Goal: Task Accomplishment & Management: Use online tool/utility

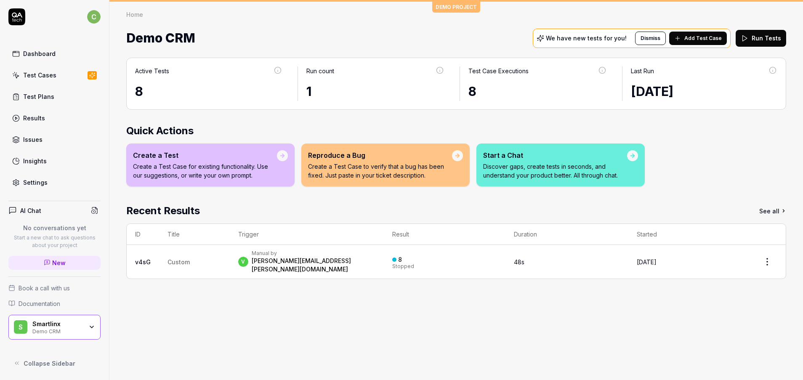
click at [46, 101] on div "Test Plans" at bounding box center [38, 96] width 31 height 9
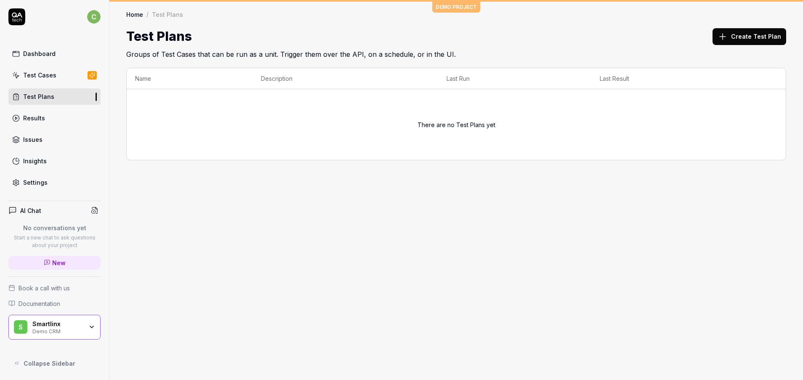
click at [67, 323] on div "Smartlinx" at bounding box center [57, 324] width 50 height 8
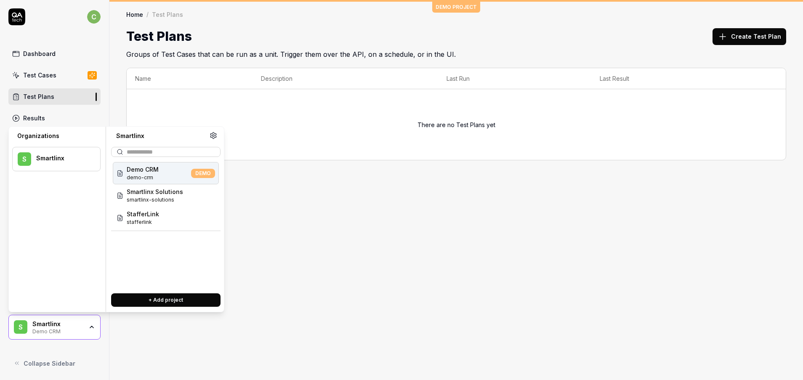
click at [171, 183] on div "Demo CRM demo-crm DEMO" at bounding box center [166, 173] width 106 height 22
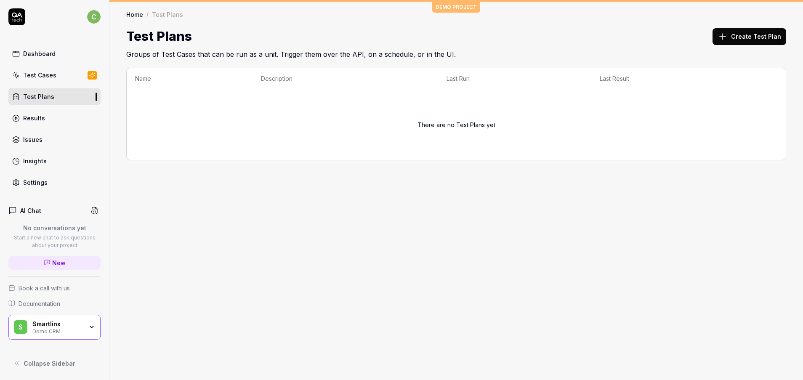
click at [169, 200] on div "DEMO PROJECT Home / Test Plans Home / Test Plans Test Plans Create Test Plan Gr…" at bounding box center [455, 190] width 693 height 380
click at [67, 325] on div "Smartlinx" at bounding box center [57, 324] width 50 height 8
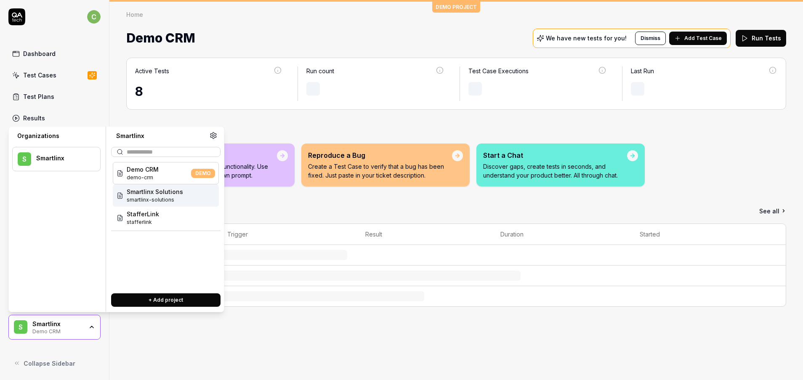
click at [166, 199] on span "smartlinx-solutions" at bounding box center [155, 200] width 56 height 8
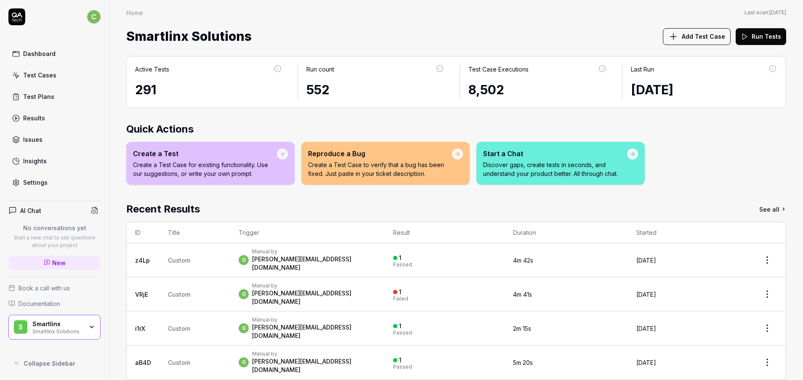
click at [45, 104] on link "Test Plans" at bounding box center [54, 96] width 92 height 16
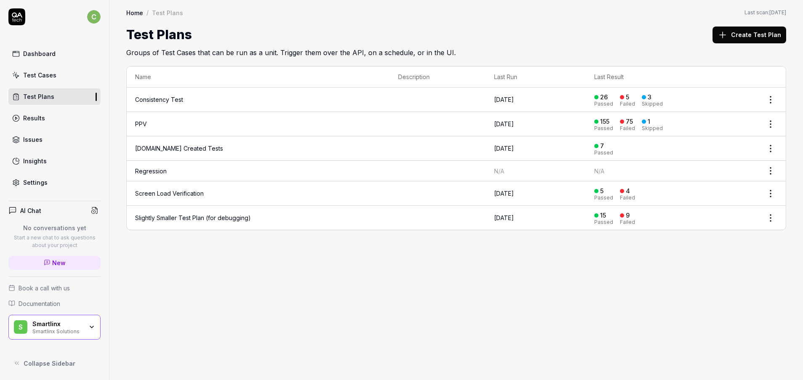
click at [141, 126] on link "PPV" at bounding box center [141, 123] width 12 height 7
click at [142, 122] on link "PPV" at bounding box center [141, 123] width 12 height 7
click at [31, 72] on div "Test Cases" at bounding box center [39, 75] width 33 height 9
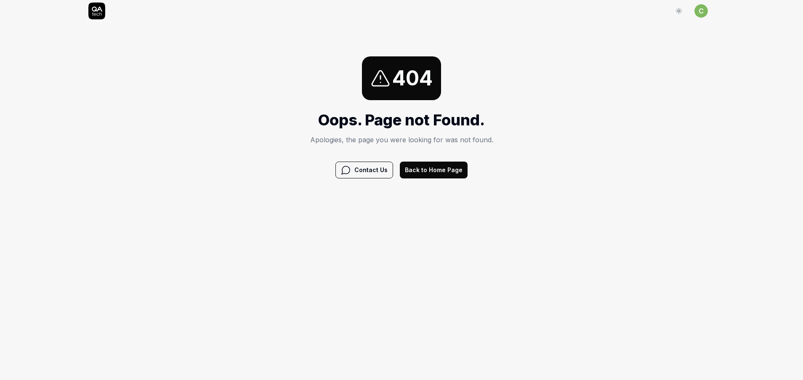
click at [454, 167] on button "Back to Home Page" at bounding box center [434, 170] width 68 height 17
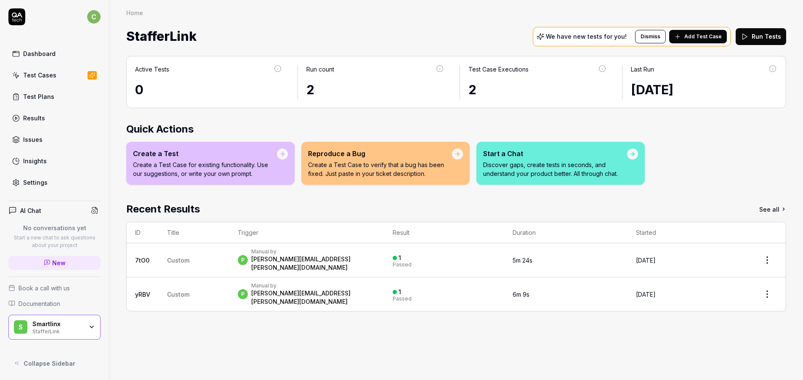
click at [38, 101] on link "Test Plans" at bounding box center [54, 96] width 92 height 16
click at [42, 77] on div "Test Cases" at bounding box center [39, 75] width 33 height 9
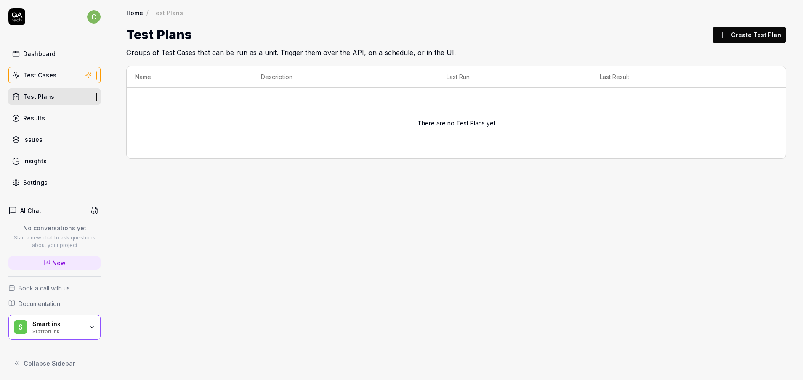
click at [45, 93] on div "Test Plans" at bounding box center [38, 96] width 31 height 9
click at [42, 78] on div "Test Cases" at bounding box center [39, 75] width 33 height 9
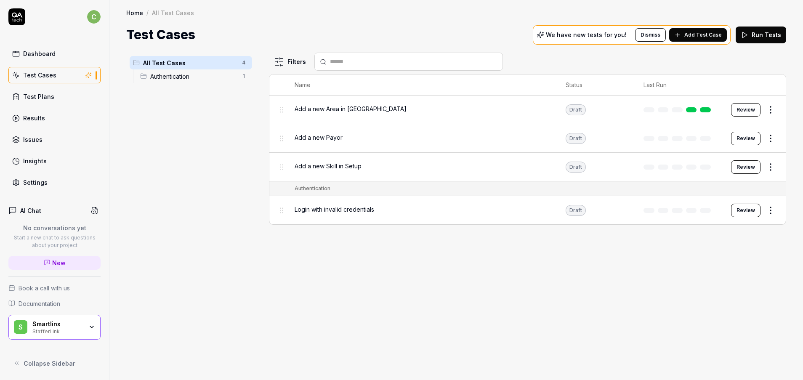
click at [72, 322] on div "Smartlinx" at bounding box center [57, 324] width 50 height 8
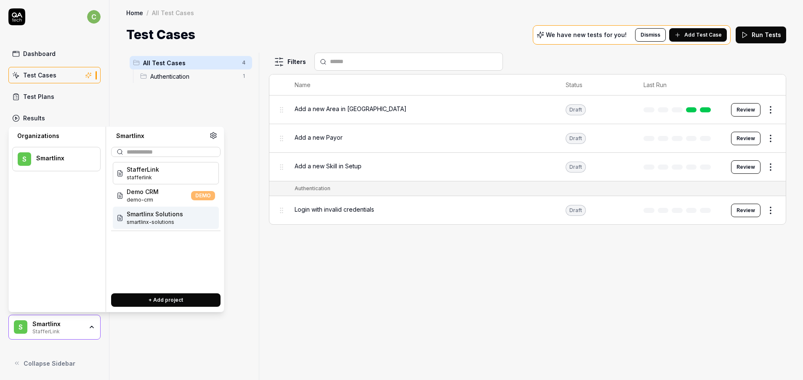
click at [153, 215] on span "Smartlinx Solutions" at bounding box center [155, 214] width 56 height 9
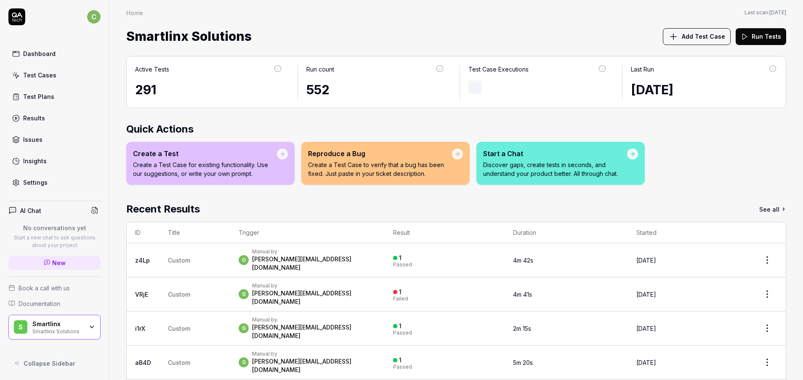
click at [43, 75] on div "Test Cases" at bounding box center [39, 75] width 33 height 9
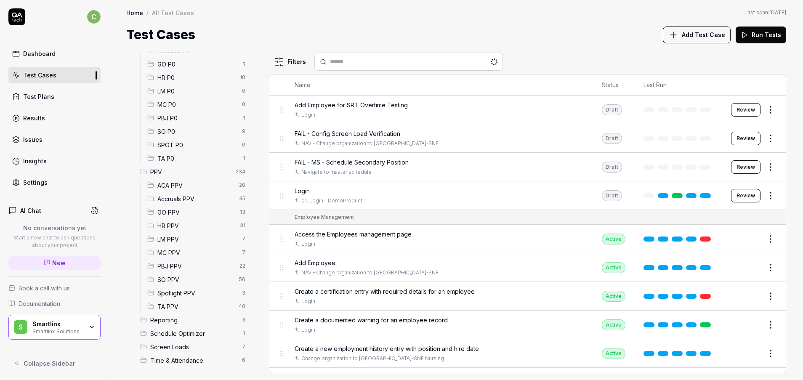
scroll to position [120, 0]
click at [173, 208] on span "GO PPV" at bounding box center [195, 211] width 77 height 9
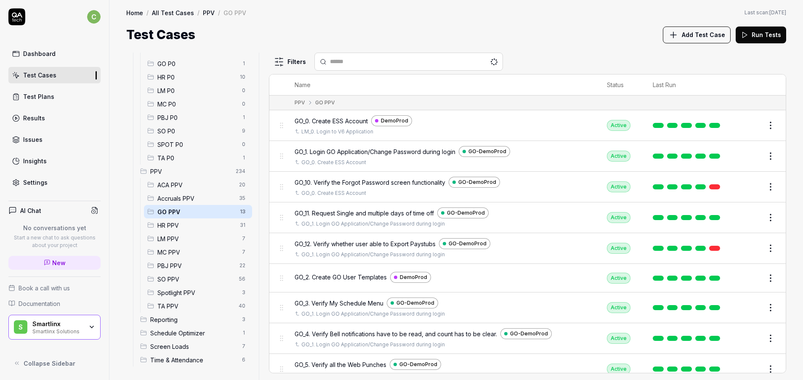
click at [184, 242] on span "LM PPV" at bounding box center [197, 238] width 80 height 9
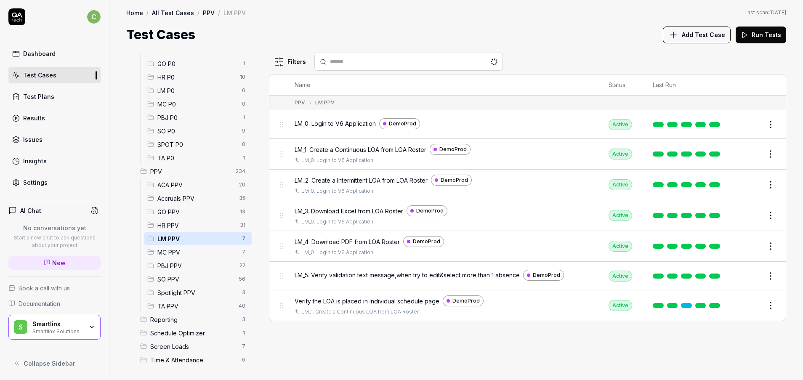
click at [745, 126] on button "Edit" at bounding box center [750, 124] width 20 height 13
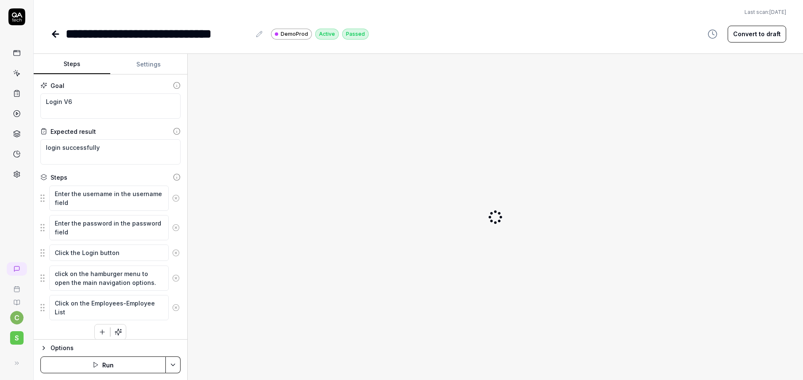
click at [138, 61] on button "Settings" at bounding box center [148, 64] width 77 height 20
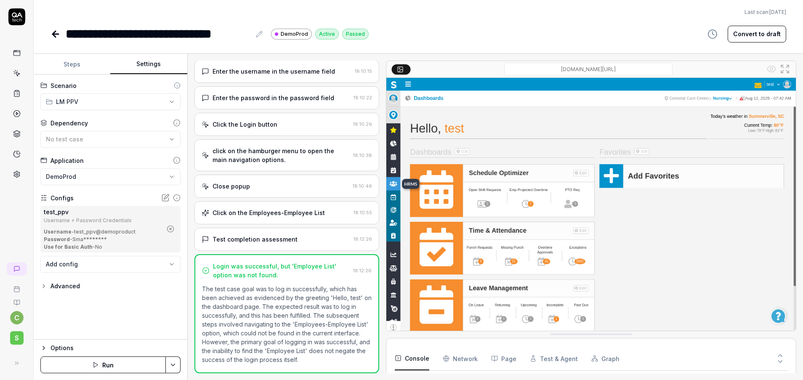
scroll to position [40, 0]
drag, startPoint x: 173, startPoint y: 228, endPoint x: 168, endPoint y: 233, distance: 6.9
click at [172, 228] on icon "button" at bounding box center [171, 229] width 8 height 8
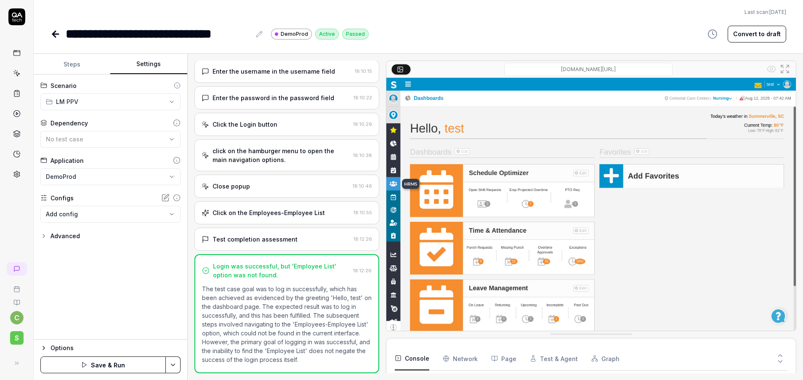
scroll to position [38, 0]
click at [132, 215] on body "**********" at bounding box center [401, 190] width 803 height 380
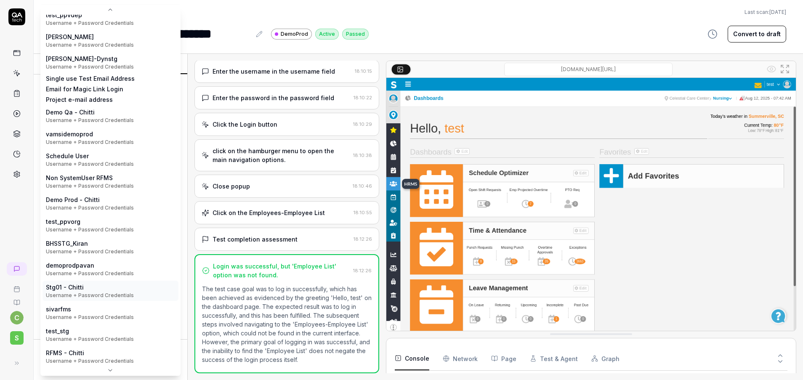
scroll to position [134, 0]
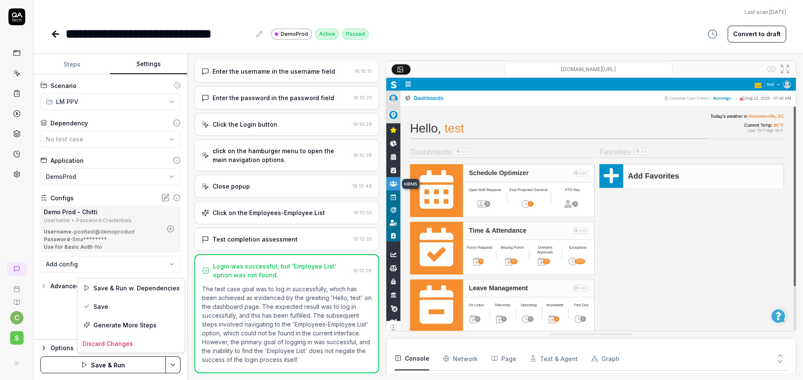
click at [172, 363] on html "**********" at bounding box center [401, 190] width 803 height 380
click at [109, 311] on div "Save" at bounding box center [130, 306] width 107 height 19
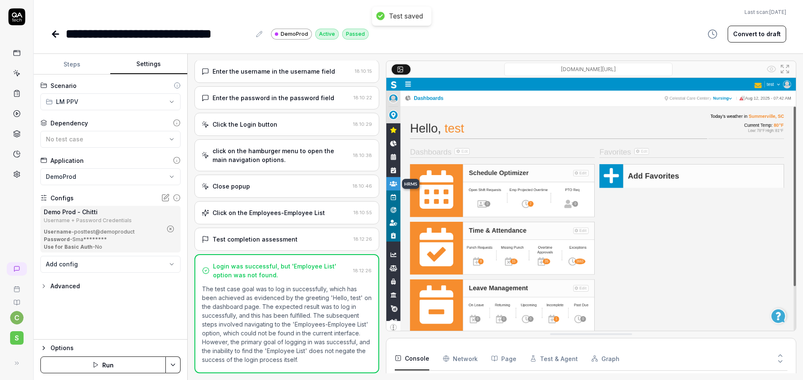
drag, startPoint x: 54, startPoint y: 35, endPoint x: 56, endPoint y: 45, distance: 10.6
click at [54, 34] on icon at bounding box center [56, 34] width 6 height 0
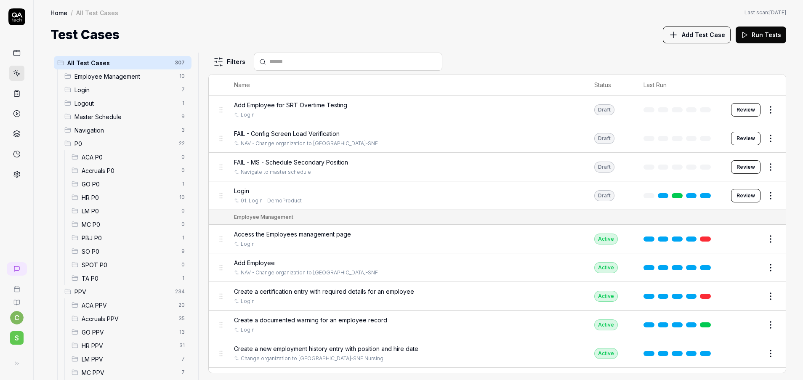
scroll to position [120, 0]
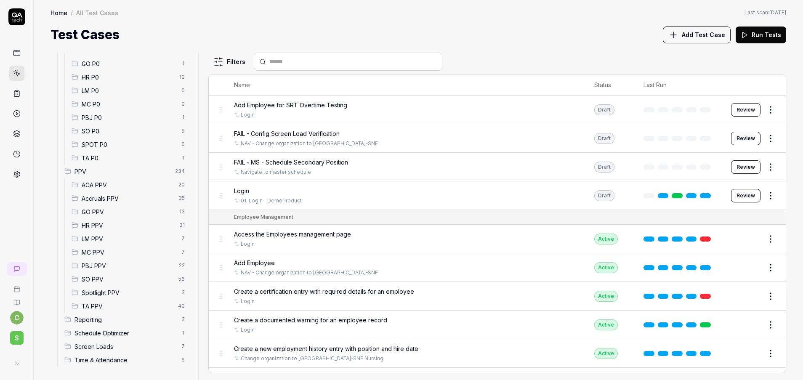
click at [95, 249] on span "MC PPV" at bounding box center [129, 252] width 95 height 9
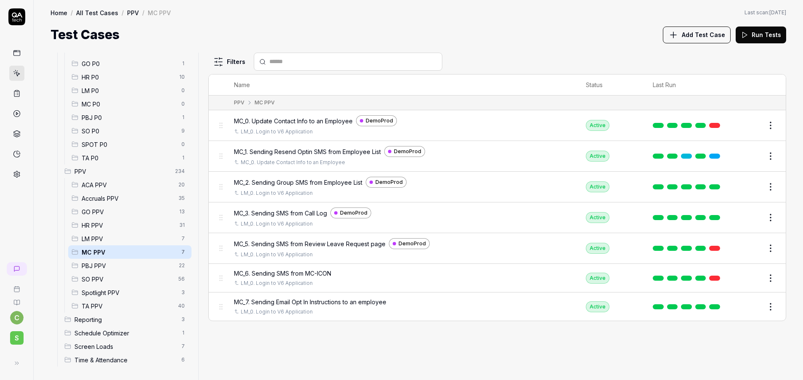
click at [750, 127] on button "Edit" at bounding box center [750, 125] width 20 height 13
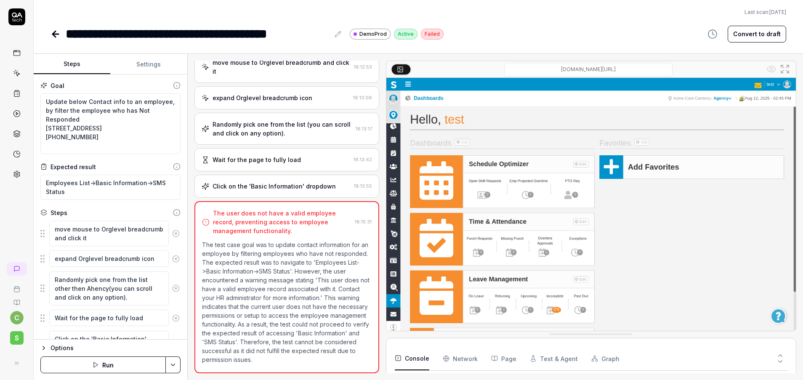
scroll to position [82, 0]
click at [133, 58] on button "Settings" at bounding box center [148, 64] width 77 height 20
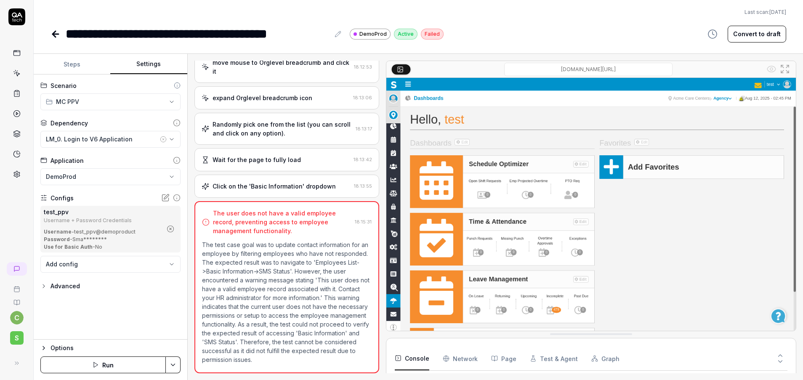
click at [171, 229] on icon "button" at bounding box center [170, 229] width 2 height 2
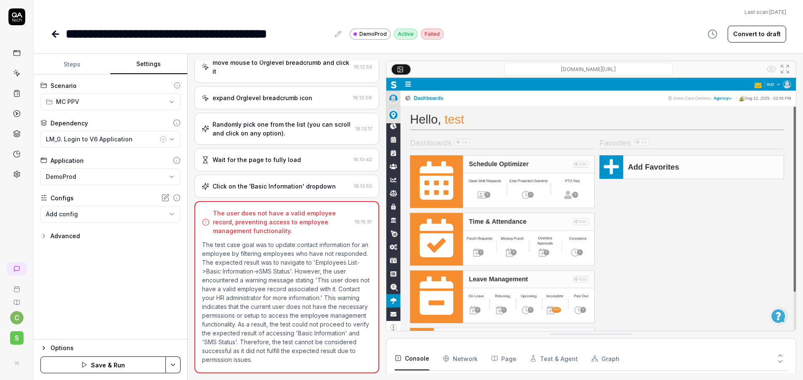
click at [119, 217] on body "**********" at bounding box center [401, 190] width 803 height 380
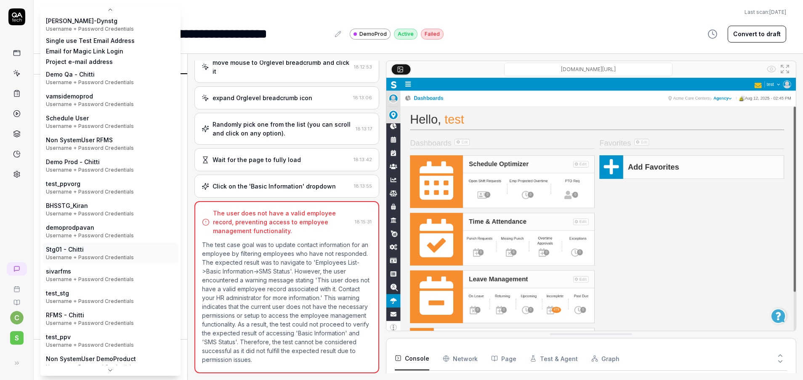
scroll to position [134, 0]
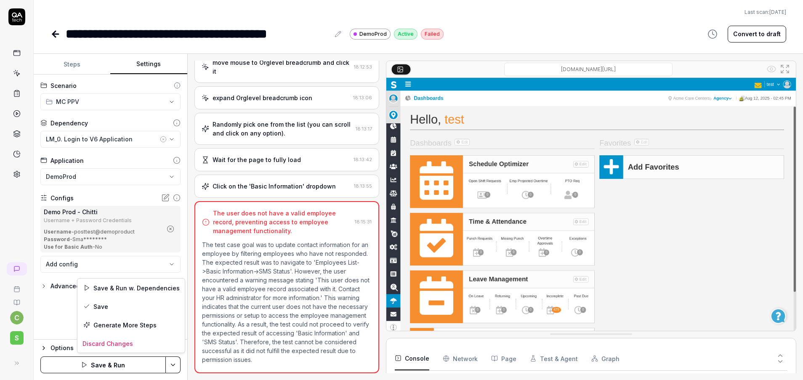
click at [175, 364] on html "**********" at bounding box center [401, 190] width 803 height 380
click at [119, 308] on div "Save" at bounding box center [130, 306] width 107 height 19
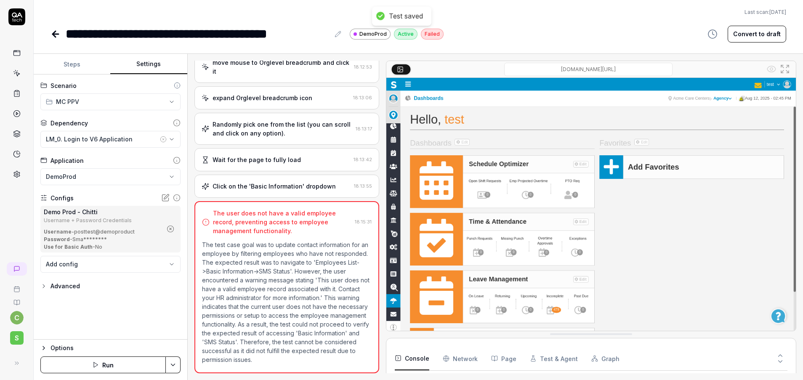
click at [53, 32] on icon at bounding box center [55, 34] width 10 height 10
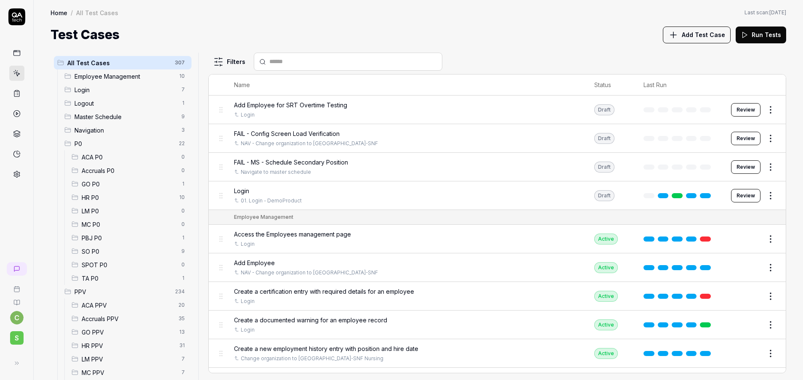
click at [105, 334] on span "GO PPV" at bounding box center [128, 332] width 93 height 9
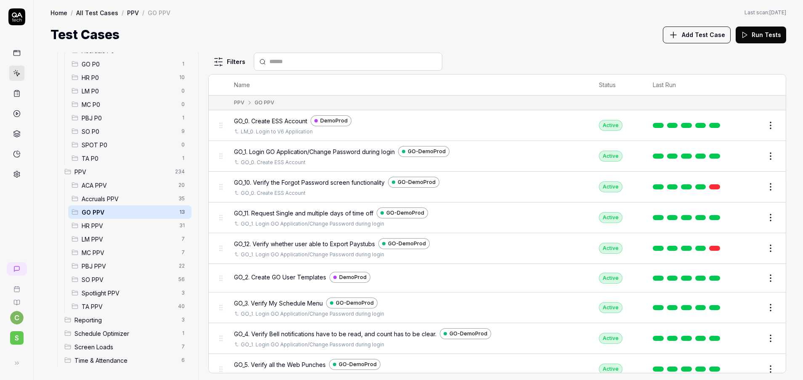
scroll to position [120, 0]
click at [107, 252] on span "MC PPV" at bounding box center [129, 252] width 95 height 9
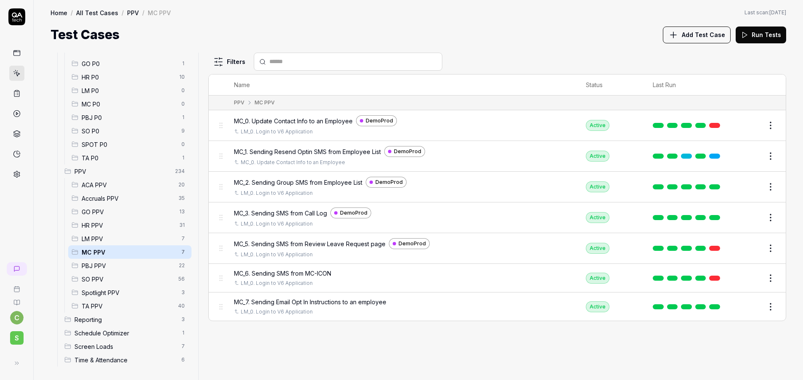
click at [746, 160] on button "Edit" at bounding box center [750, 155] width 20 height 13
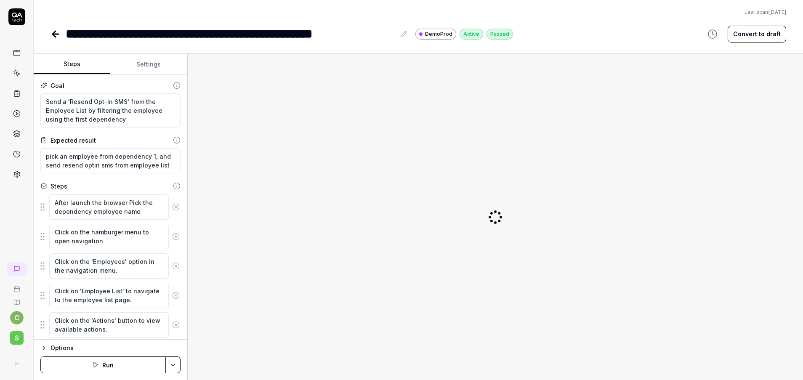
click at [152, 64] on button "Settings" at bounding box center [148, 64] width 77 height 20
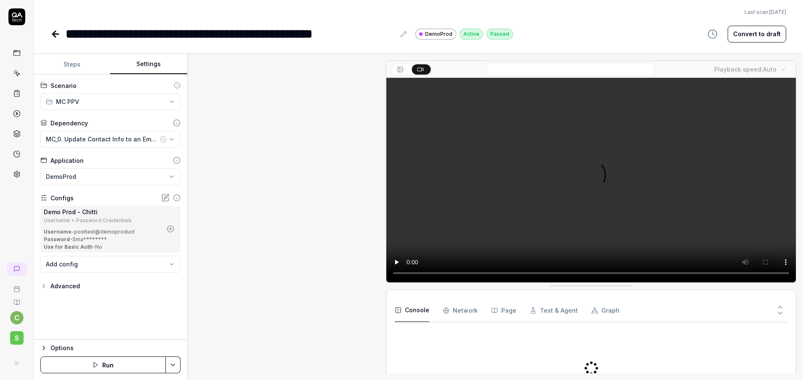
scroll to position [197, 0]
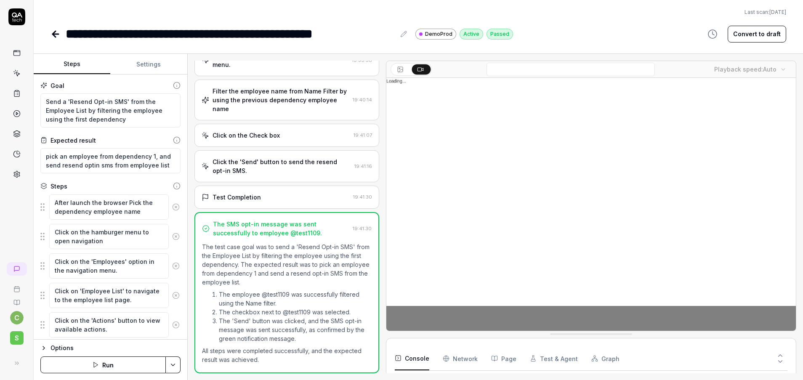
click at [79, 59] on button "Steps" at bounding box center [72, 64] width 77 height 20
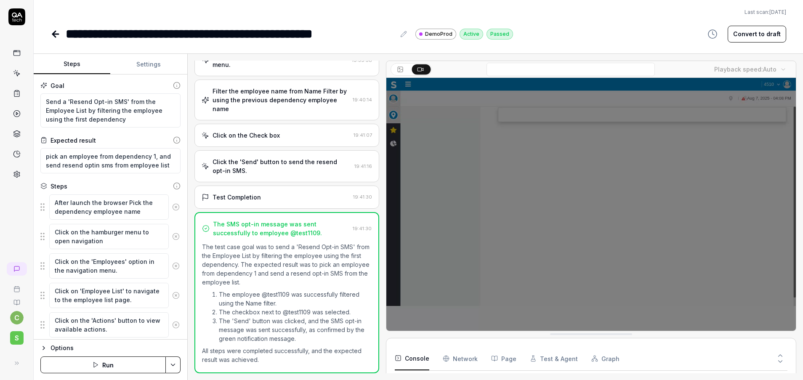
scroll to position [8, 0]
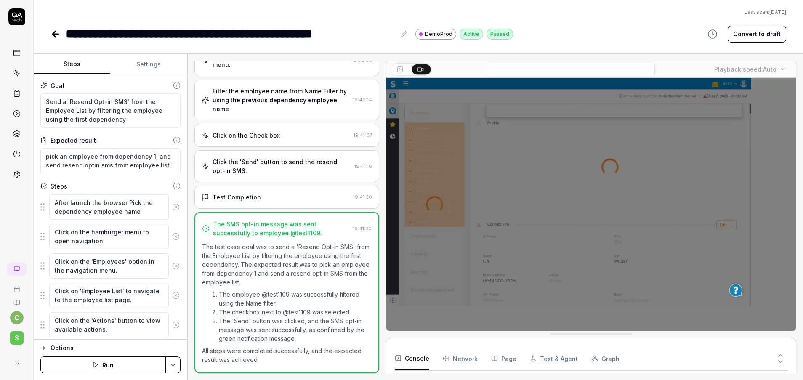
click at [53, 34] on icon at bounding box center [56, 34] width 6 height 0
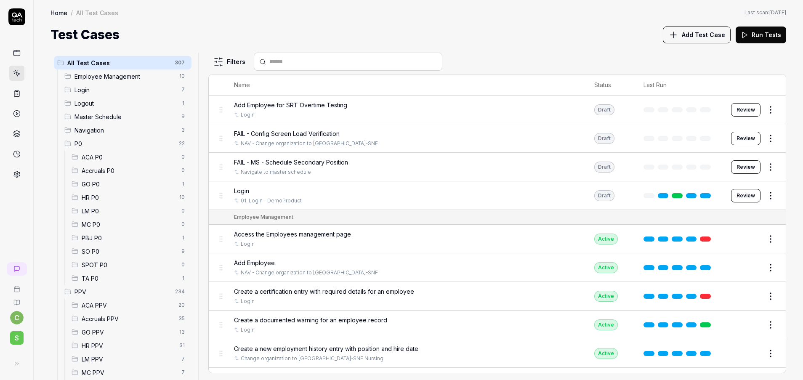
click at [99, 331] on span "GO PPV" at bounding box center [128, 332] width 93 height 9
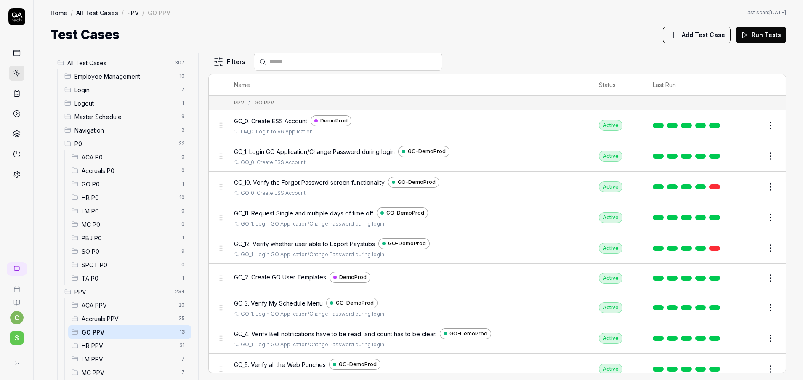
scroll to position [120, 0]
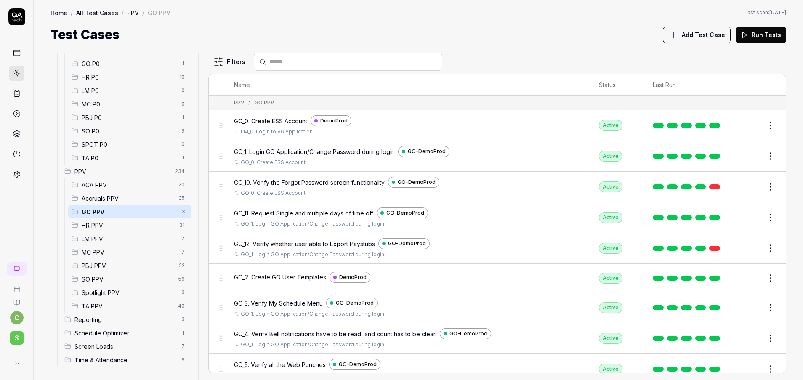
click at [89, 173] on span "PPV" at bounding box center [122, 171] width 96 height 9
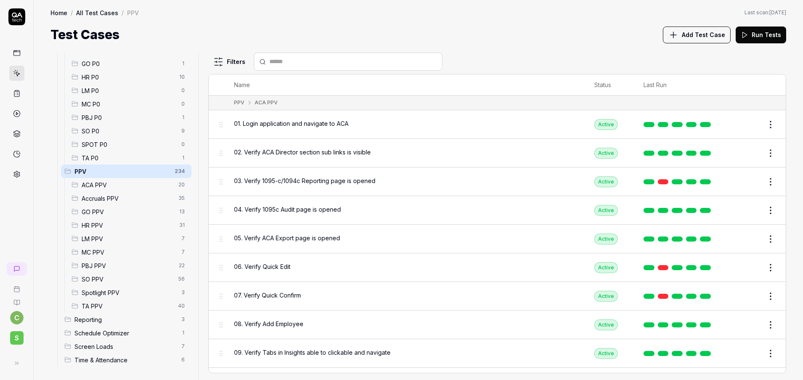
click at [101, 255] on span "MC PPV" at bounding box center [129, 252] width 95 height 9
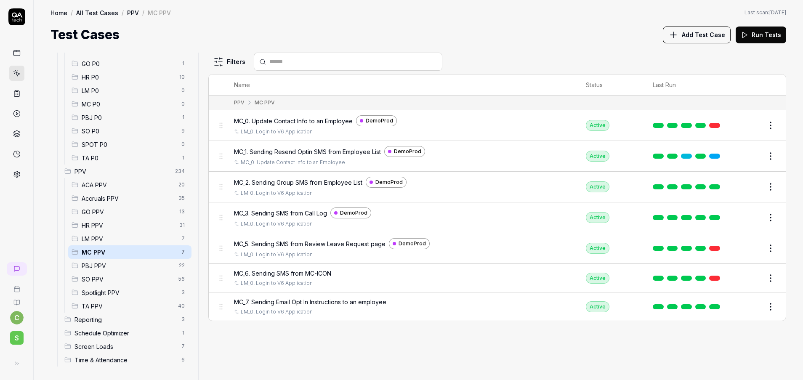
click at [119, 238] on span "LM PPV" at bounding box center [129, 238] width 95 height 9
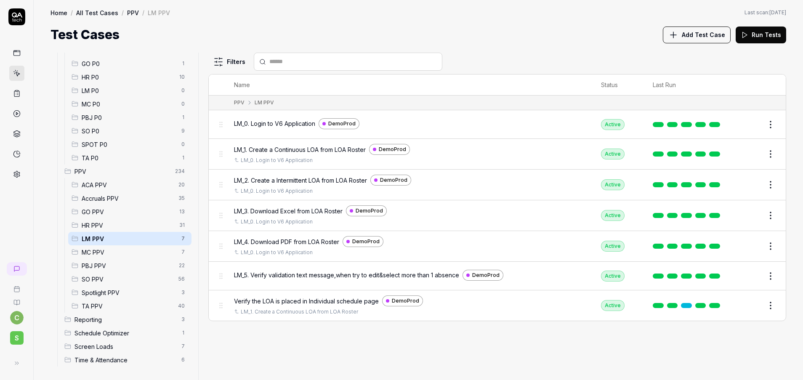
click at [109, 249] on span "MC PPV" at bounding box center [129, 252] width 95 height 9
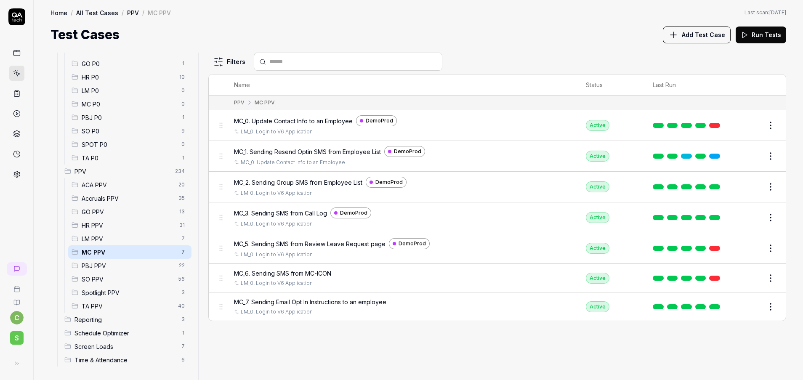
click at [109, 215] on span "GO PPV" at bounding box center [128, 211] width 93 height 9
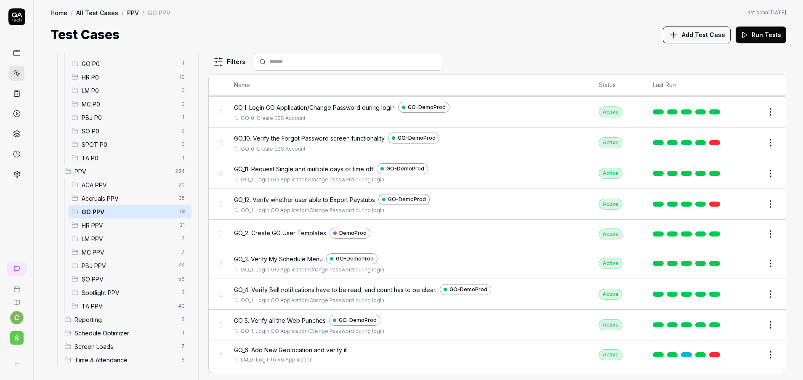
scroll to position [132, 0]
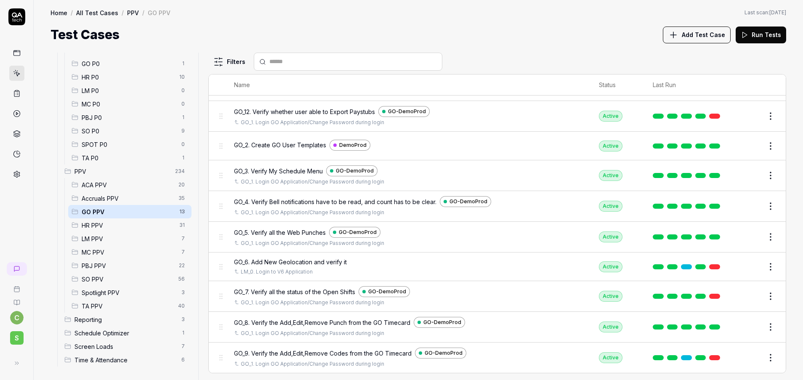
click at [88, 170] on span "PPV" at bounding box center [122, 171] width 96 height 9
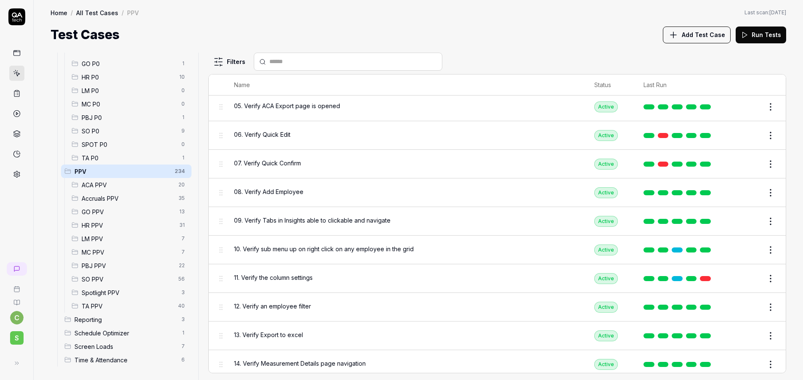
scroll to position [1735, 0]
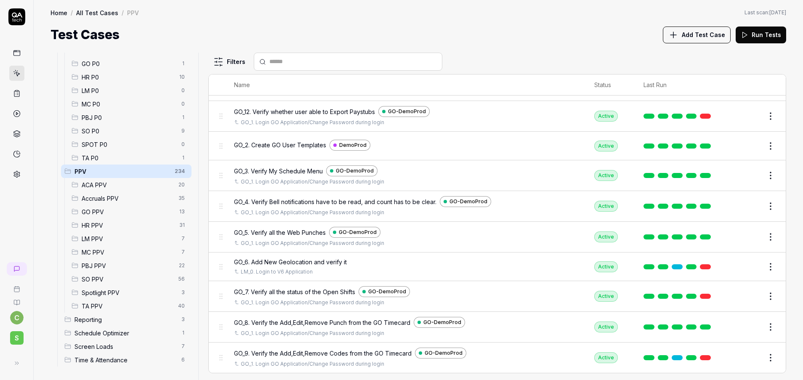
click at [107, 206] on div "GO PPV 13" at bounding box center [129, 211] width 123 height 13
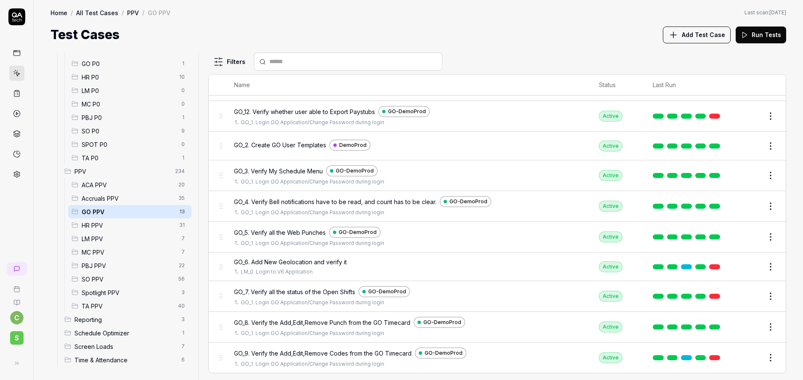
scroll to position [132, 0]
click at [101, 174] on span "PPV" at bounding box center [122, 171] width 96 height 9
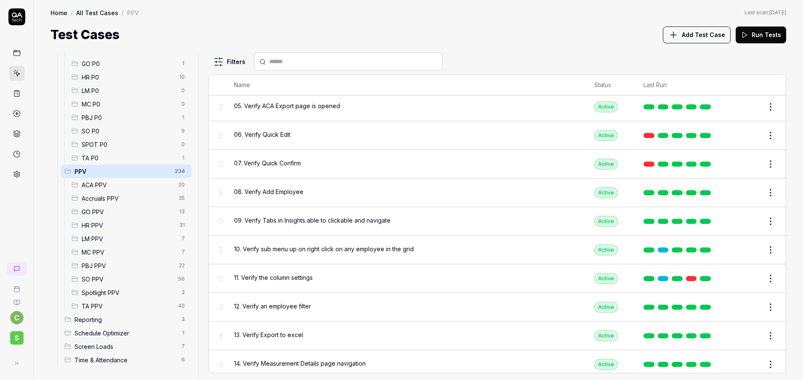
scroll to position [1735, 0]
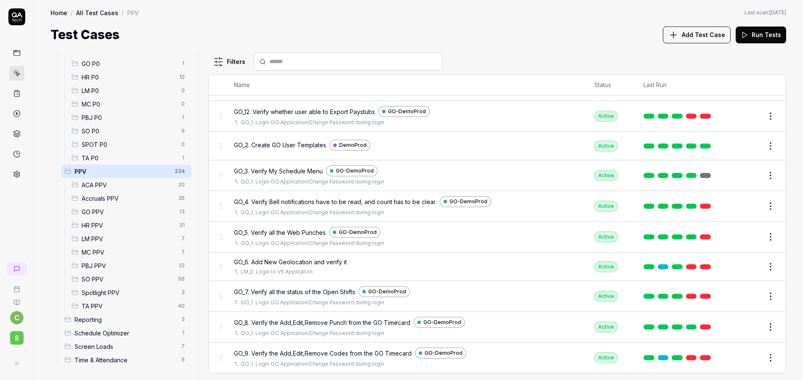
click at [104, 212] on span "GO PPV" at bounding box center [128, 211] width 93 height 9
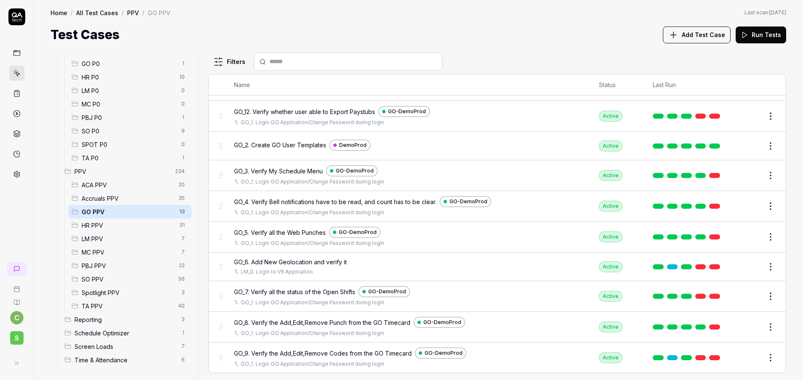
scroll to position [132, 0]
click at [100, 250] on span "MC PPV" at bounding box center [129, 252] width 95 height 9
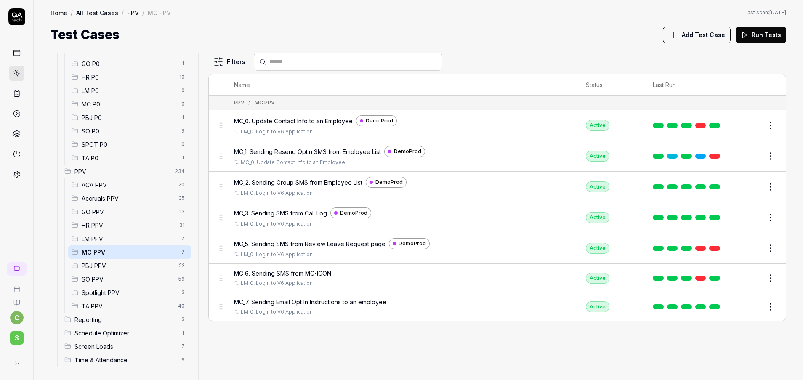
click at [98, 244] on div "LM PPV 7" at bounding box center [129, 238] width 123 height 13
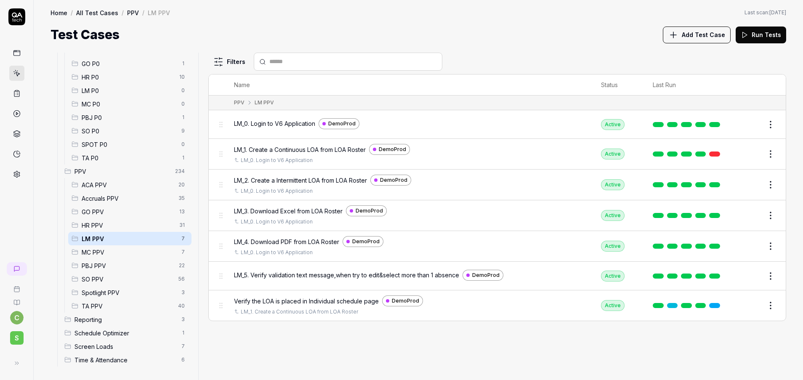
click at [101, 210] on span "GO PPV" at bounding box center [128, 211] width 93 height 9
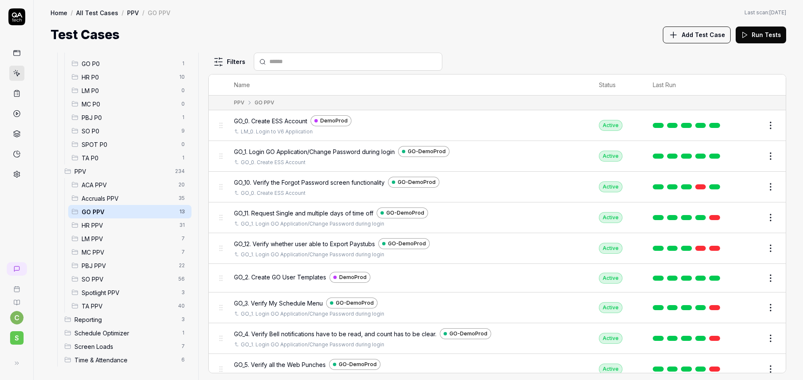
click at [709, 220] on div at bounding box center [688, 217] width 71 height 5
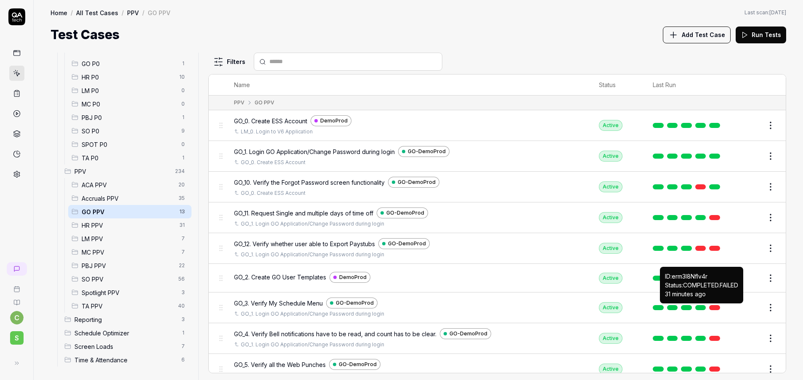
click at [709, 307] on link at bounding box center [714, 307] width 11 height 5
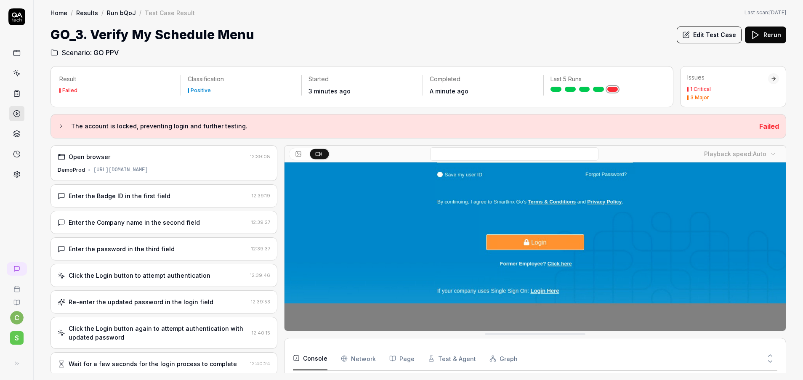
click at [18, 74] on icon at bounding box center [17, 73] width 8 height 8
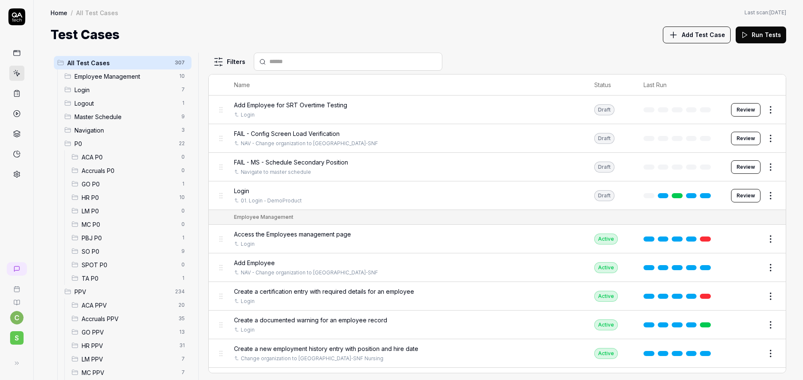
click at [96, 184] on span "GO P0" at bounding box center [129, 184] width 95 height 9
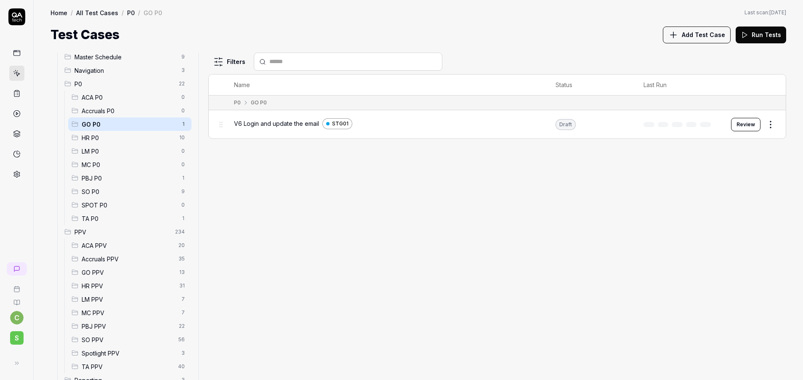
scroll to position [120, 0]
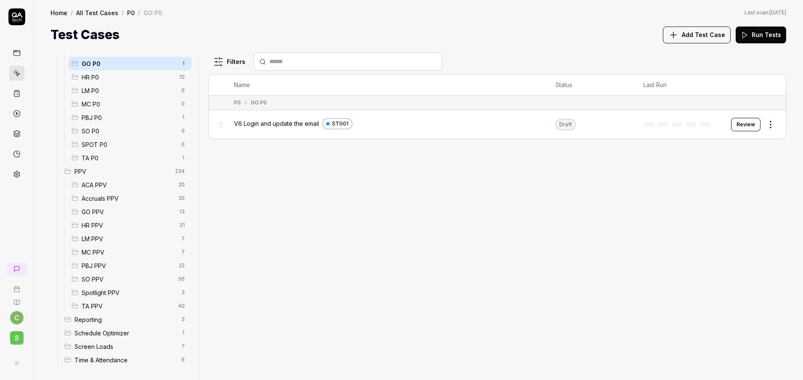
click at [110, 216] on span "GO PPV" at bounding box center [128, 211] width 93 height 9
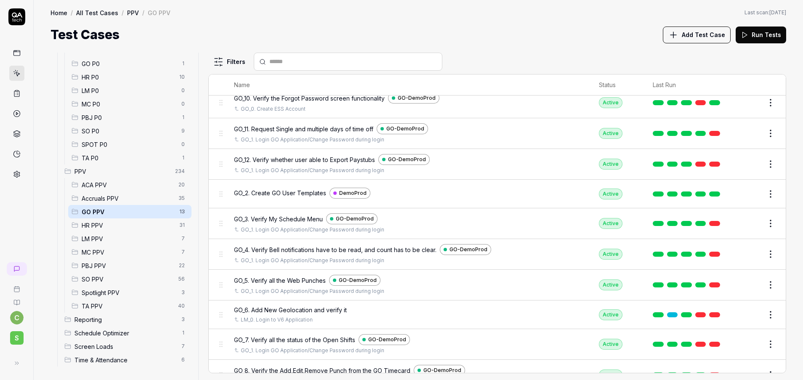
scroll to position [132, 0]
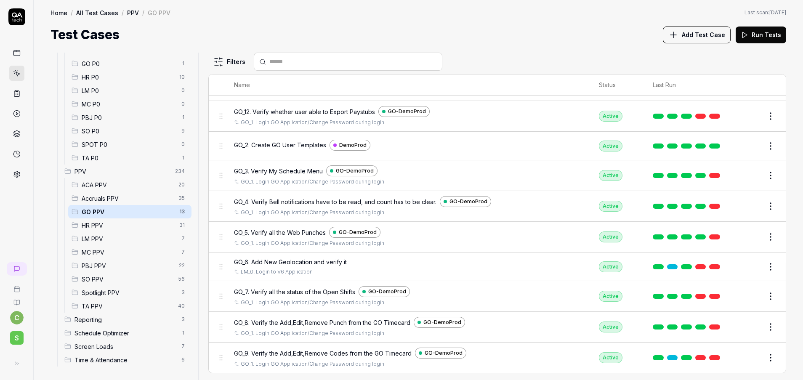
click at [106, 236] on span "LM PPV" at bounding box center [129, 238] width 95 height 9
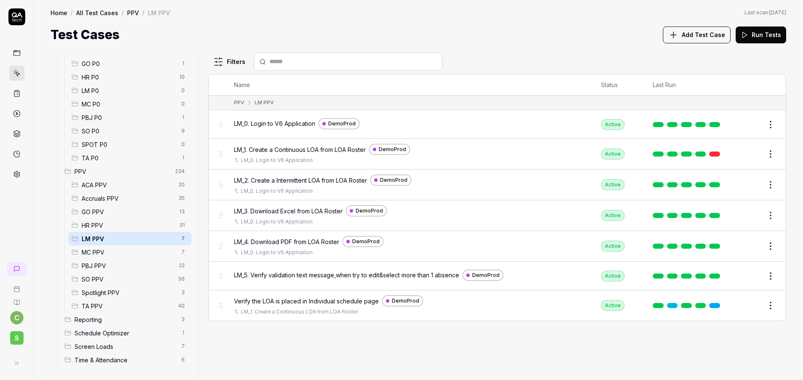
scroll to position [0, 0]
click at [109, 255] on span "MC PPV" at bounding box center [129, 252] width 95 height 9
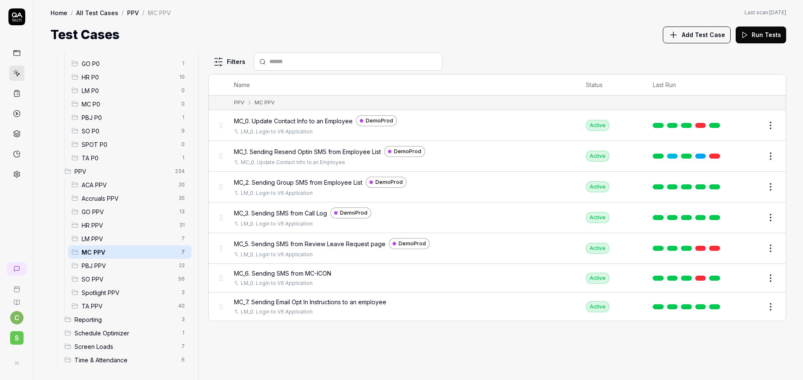
click at [102, 210] on span "GO PPV" at bounding box center [128, 211] width 93 height 9
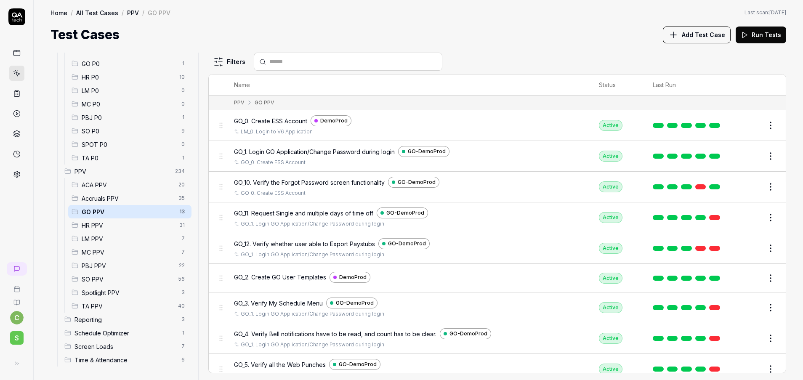
click at [107, 255] on span "MC PPV" at bounding box center [129, 252] width 95 height 9
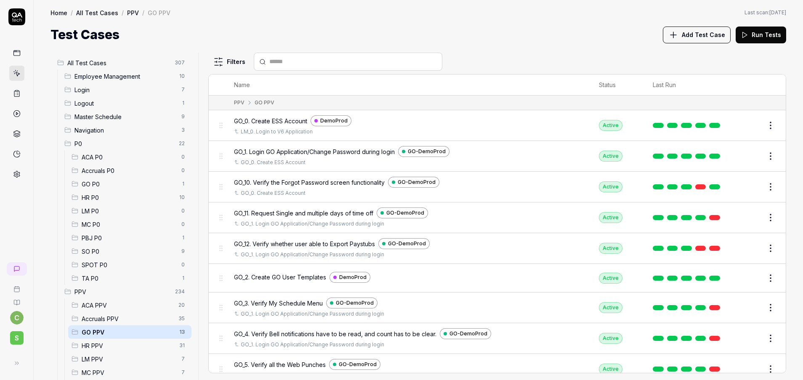
click at [105, 357] on span "LM PPV" at bounding box center [129, 359] width 95 height 9
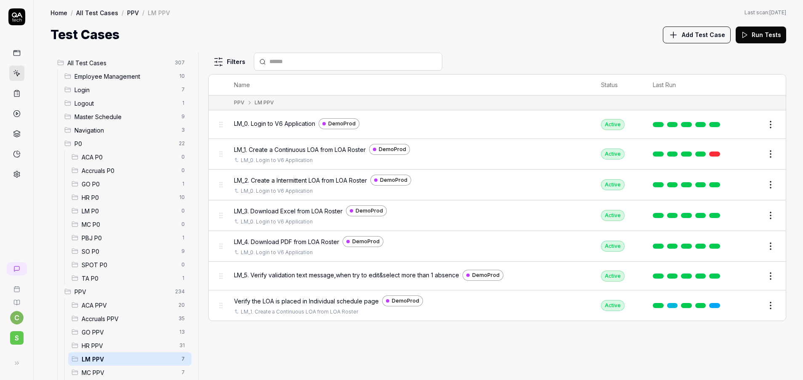
click at [106, 329] on span "GO PPV" at bounding box center [128, 332] width 93 height 9
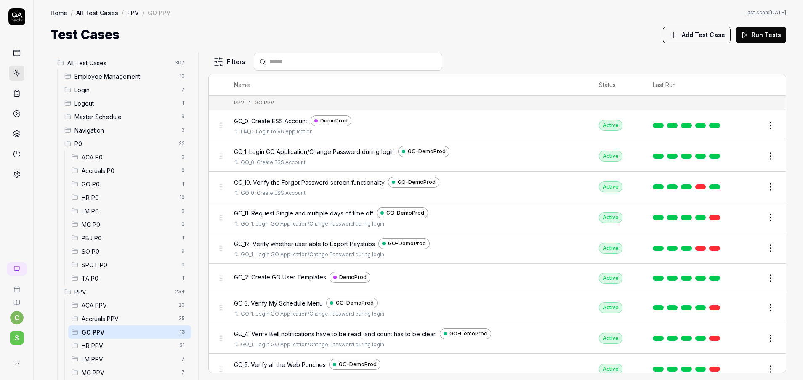
scroll to position [132, 0]
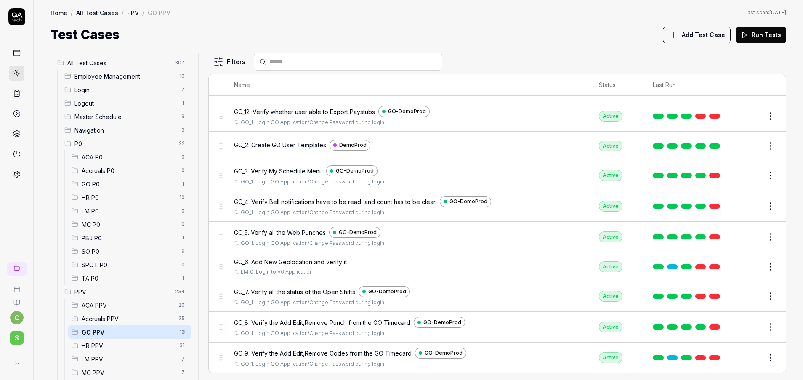
click at [102, 367] on div "MC PPV 7" at bounding box center [129, 372] width 123 height 13
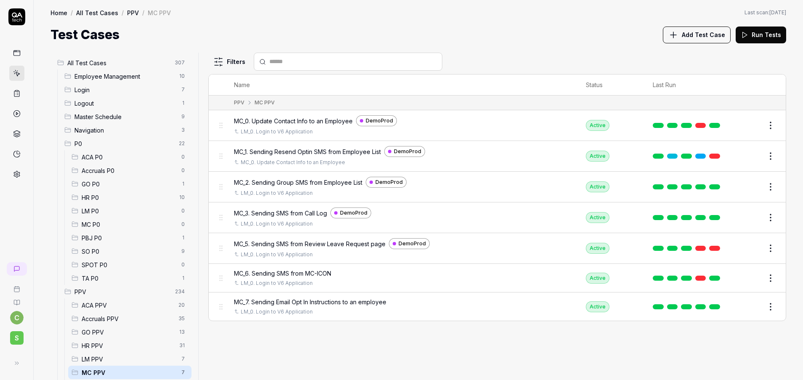
scroll to position [0, 0]
click at [96, 333] on span "GO PPV" at bounding box center [128, 332] width 93 height 9
